Goal: Information Seeking & Learning: Learn about a topic

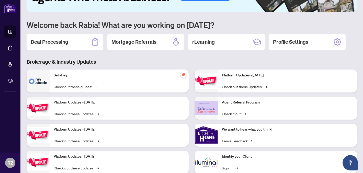
scroll to position [45, 0]
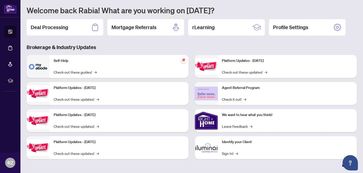
click at [211, 143] on img at bounding box center [206, 147] width 23 height 23
click at [213, 150] on img at bounding box center [206, 147] width 23 height 23
click at [230, 155] on link "Sign In! →" at bounding box center [230, 154] width 16 height 6
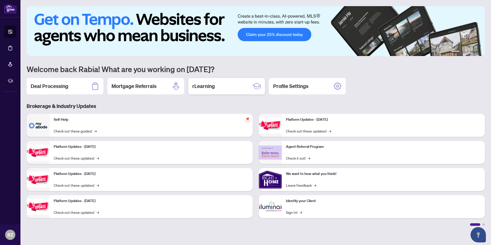
click at [229, 86] on div "rLearning" at bounding box center [226, 86] width 77 height 16
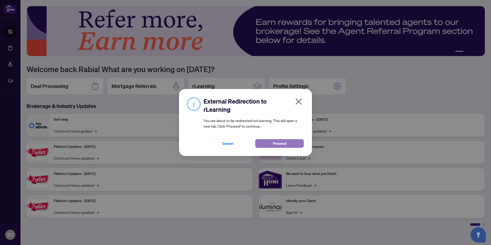
click at [267, 145] on button "Proceed" at bounding box center [279, 143] width 49 height 9
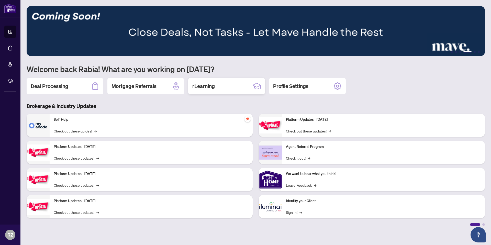
click at [207, 87] on h2 "rLearning" at bounding box center [203, 86] width 23 height 7
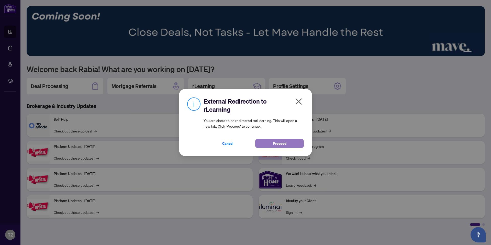
click at [261, 142] on button "Proceed" at bounding box center [279, 143] width 49 height 9
